Goal: Information Seeking & Learning: Learn about a topic

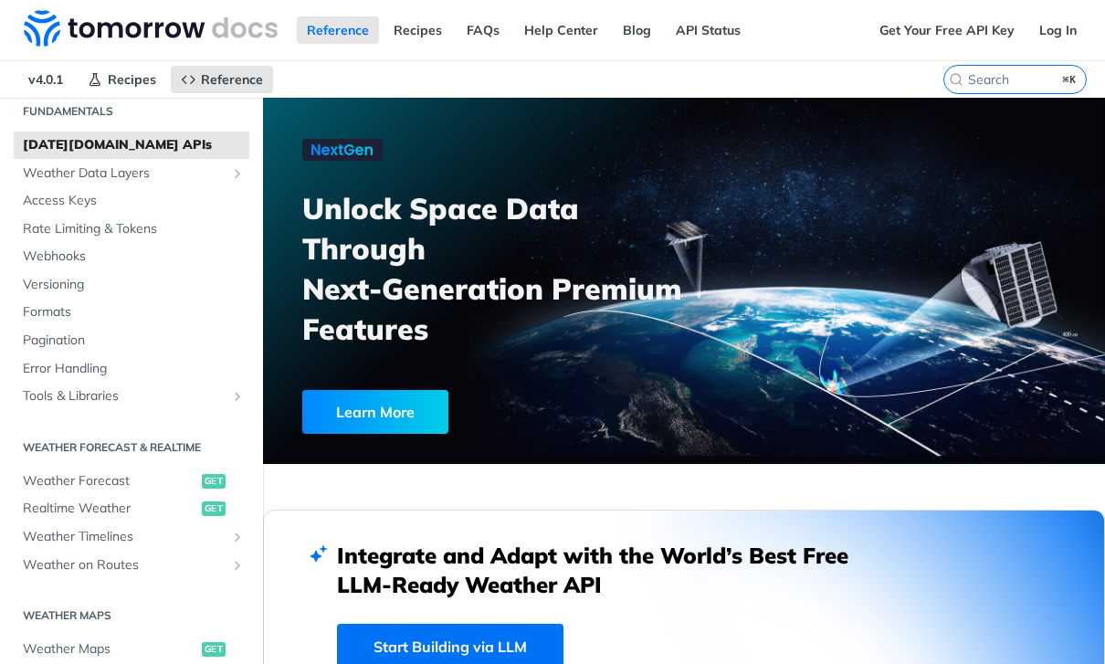
scroll to position [80, 0]
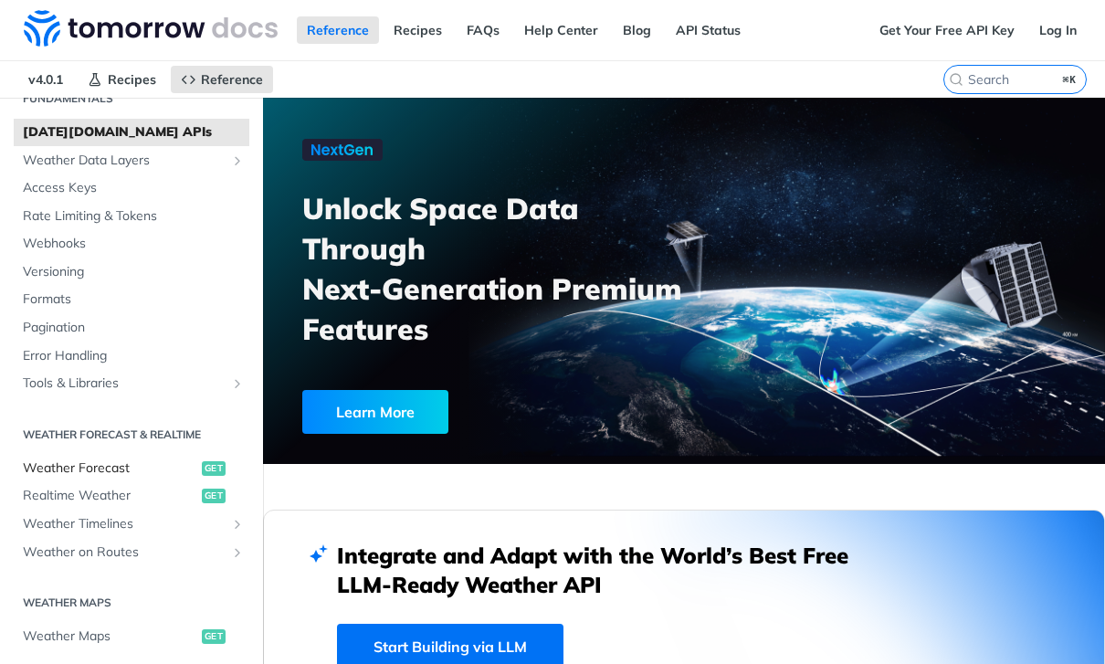
click at [132, 463] on span "Weather Forecast" at bounding box center [110, 468] width 174 height 18
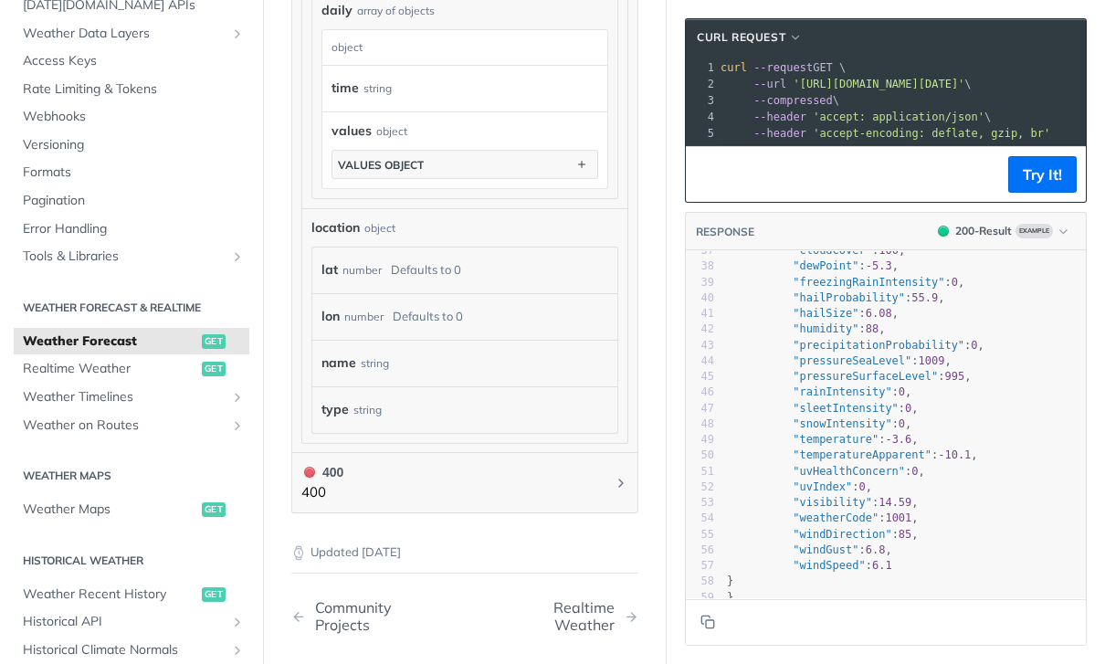
click at [138, 361] on span "Realtime Weather" at bounding box center [110, 369] width 174 height 18
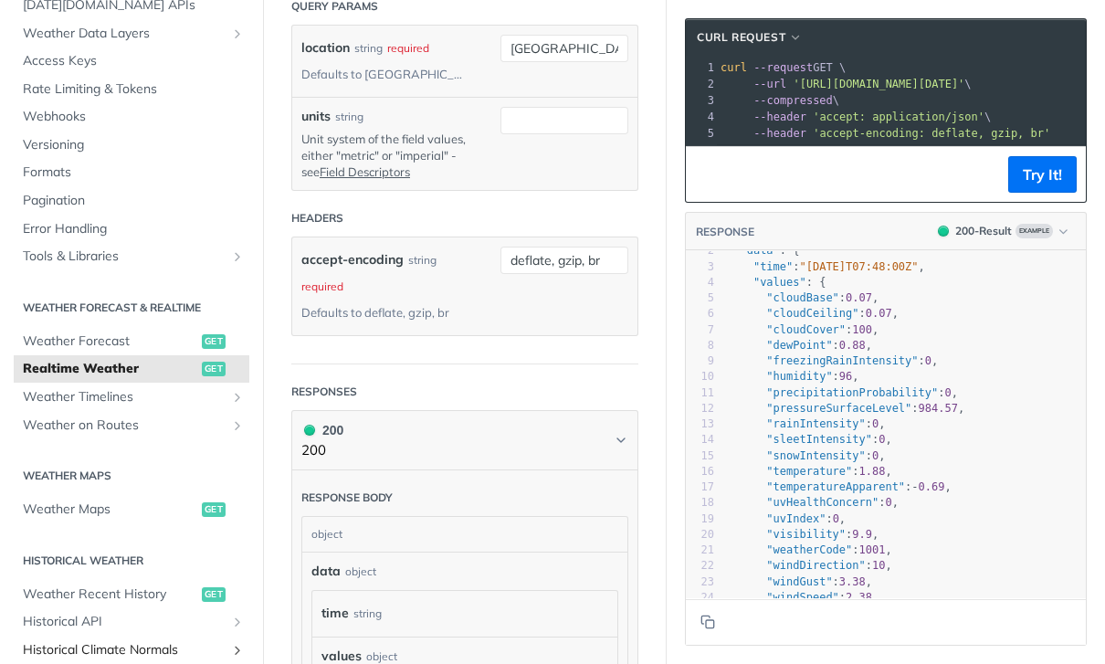
click at [121, 645] on span "Historical Climate Normals" at bounding box center [124, 650] width 203 height 18
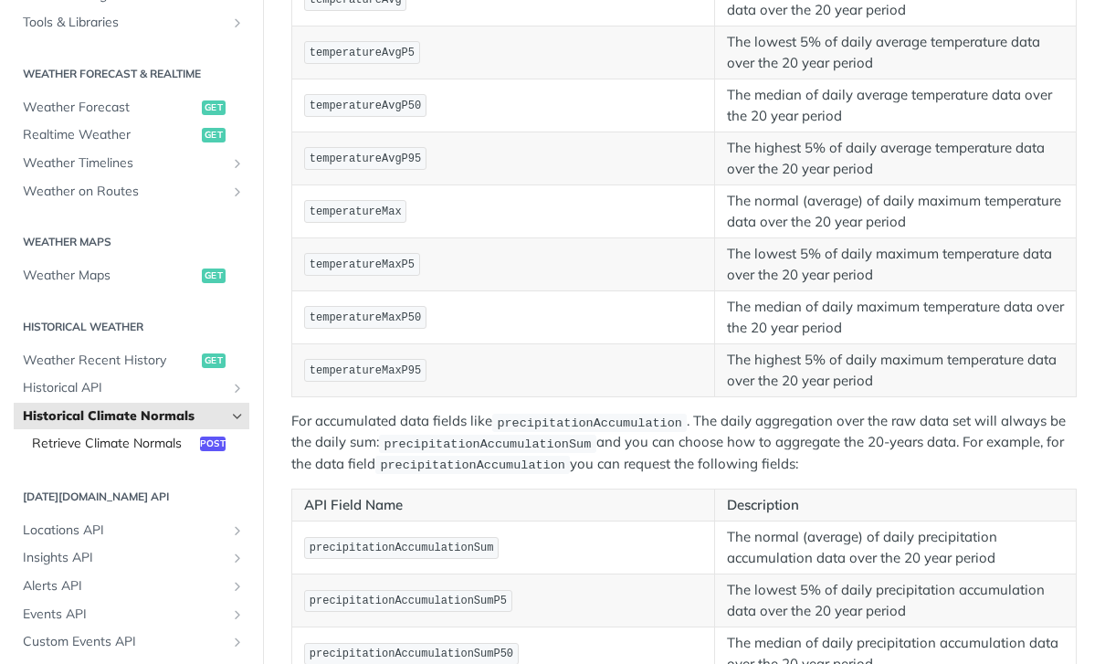
click at [133, 442] on span "Retrieve Climate Normals" at bounding box center [113, 444] width 163 height 18
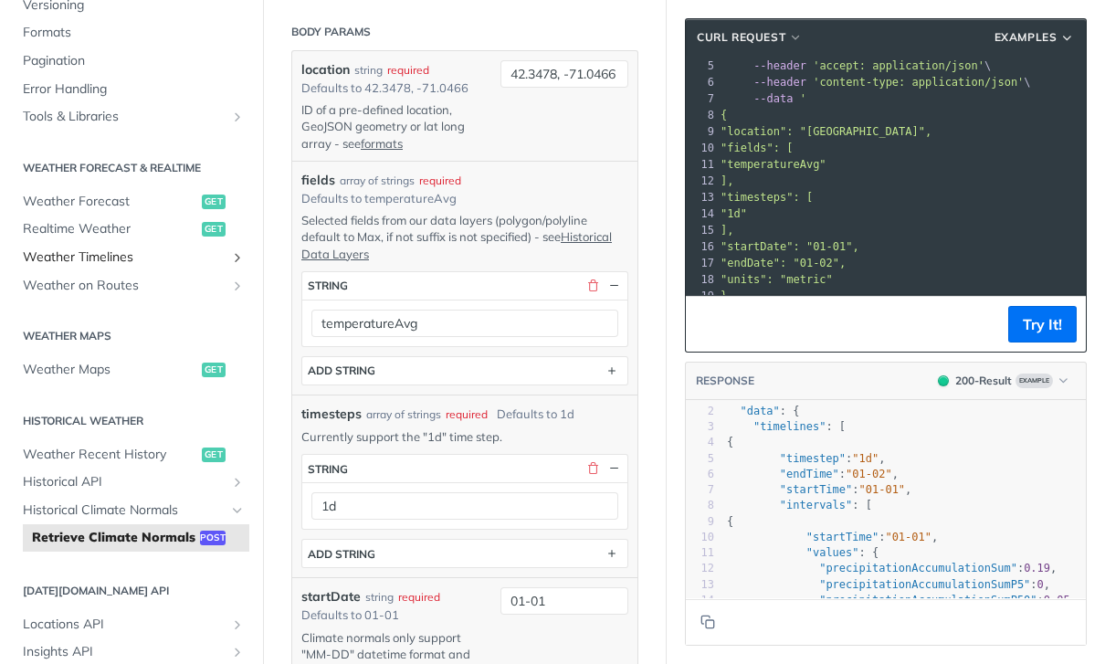
click at [136, 250] on span "Weather Timelines" at bounding box center [124, 257] width 203 height 18
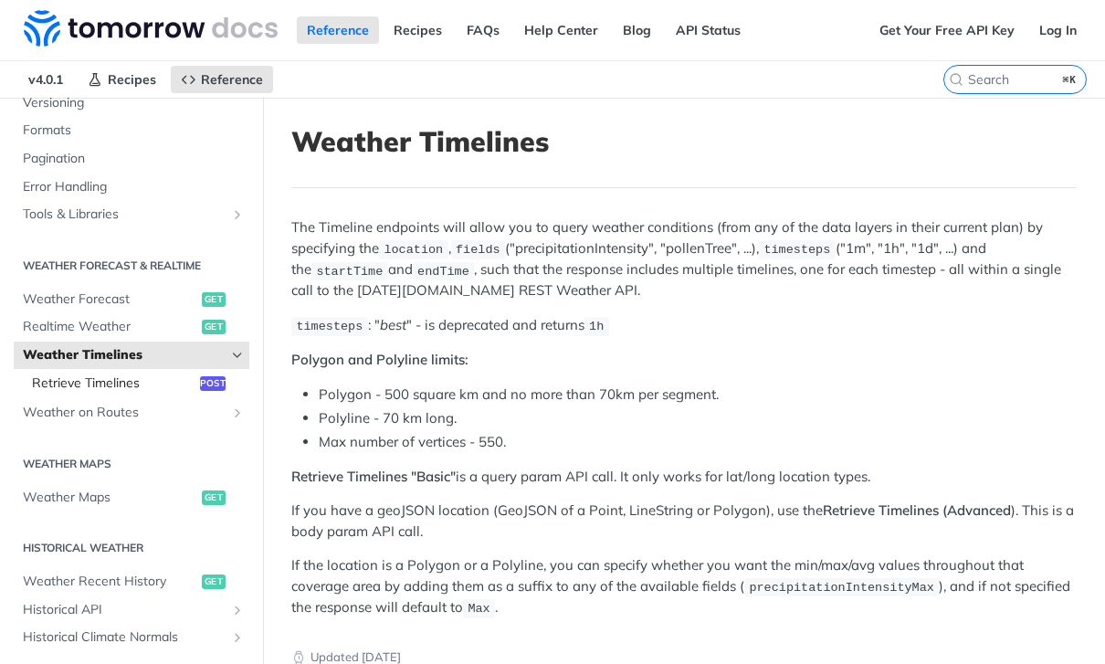
click at [131, 377] on span "Retrieve Timelines" at bounding box center [113, 383] width 163 height 18
